Goal: Task Accomplishment & Management: Use online tool/utility

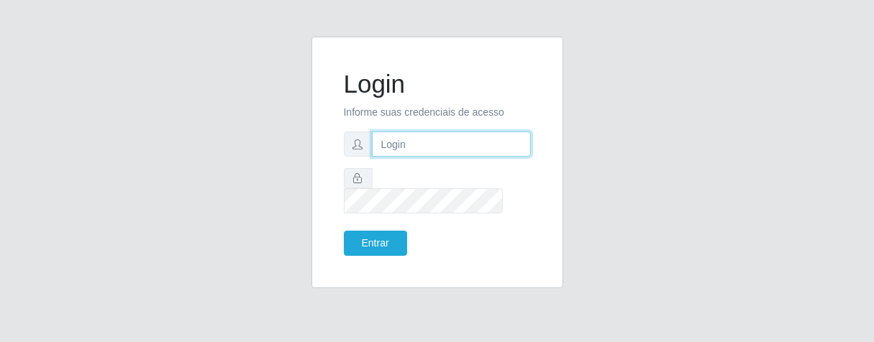
click at [414, 157] on input "text" at bounding box center [451, 144] width 159 height 25
type input "[PERSON_NAME]"
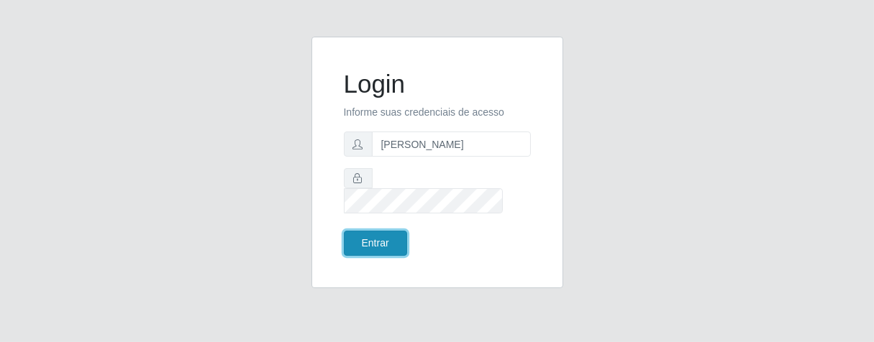
click at [386, 239] on button "Entrar" at bounding box center [375, 243] width 63 height 25
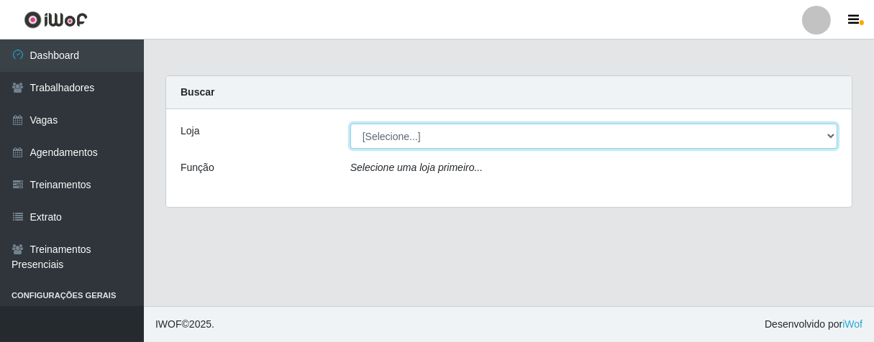
click at [824, 135] on select "[Selecione...] Superbox [GEOGRAPHIC_DATA] - Bessa" at bounding box center [593, 136] width 487 height 25
select select "206"
click at [350, 124] on select "[Selecione...] Superbox [GEOGRAPHIC_DATA] - Bessa" at bounding box center [593, 136] width 487 height 25
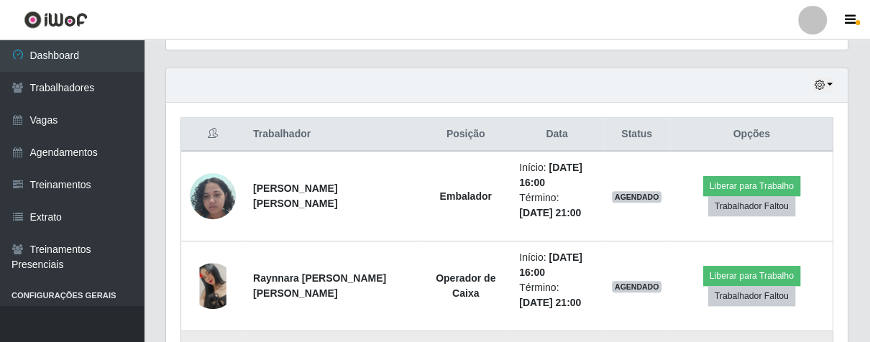
scroll to position [625, 0]
